Goal: Task Accomplishment & Management: Manage account settings

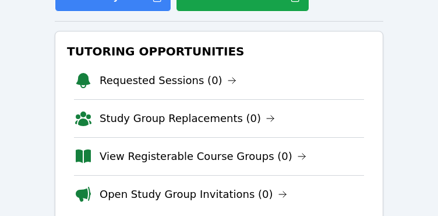
scroll to position [184, 0]
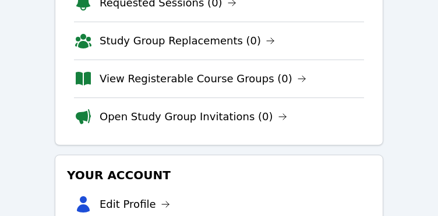
scroll to position [233, 0]
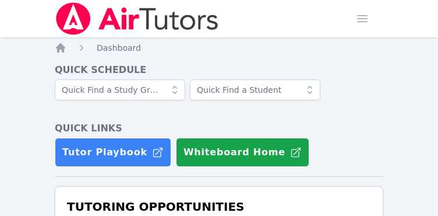
scroll to position [175, 0]
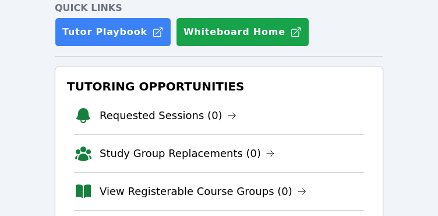
scroll to position [175, 0]
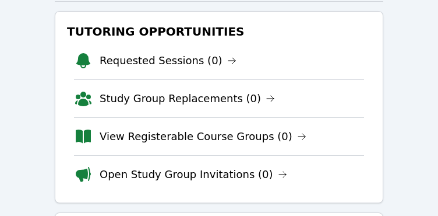
click at [427, 129] on div "Home Sessions Study Groups Students Messages Open user menu KeAndrea Baldwin Op…" at bounding box center [219, 149] width 438 height 649
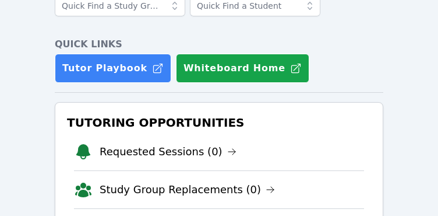
scroll to position [175, 0]
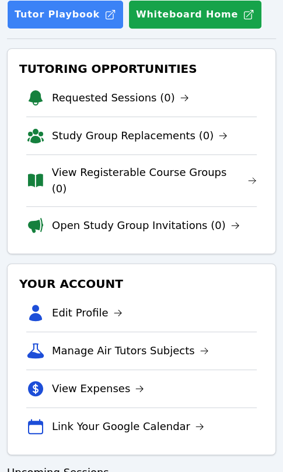
scroll to position [67, 0]
